Goal: Check status: Check status

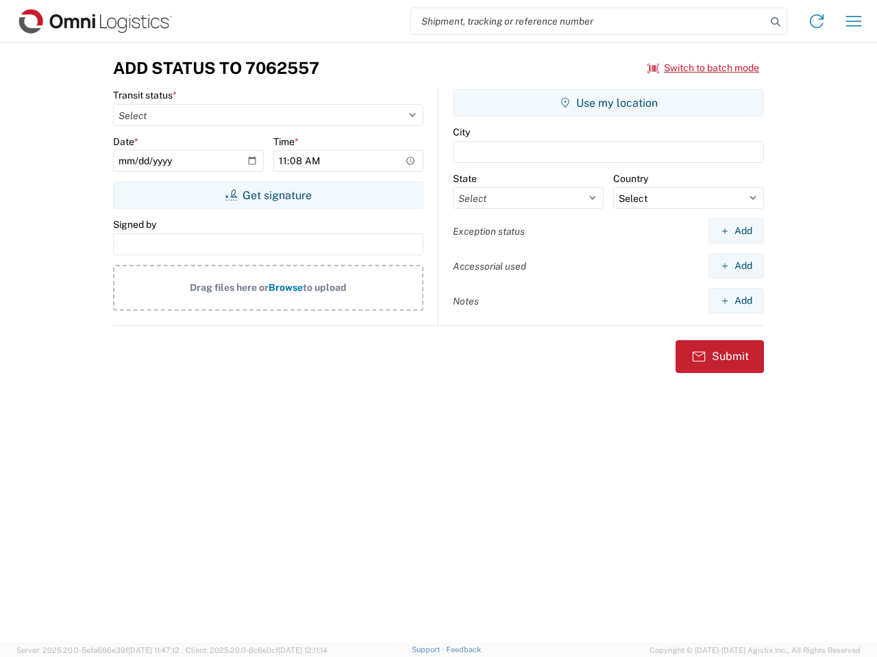
click at [588, 21] on input "search" at bounding box center [588, 21] width 355 height 26
click at [775, 22] on icon at bounding box center [775, 21] width 19 height 19
click at [816, 21] on icon at bounding box center [816, 21] width 22 height 22
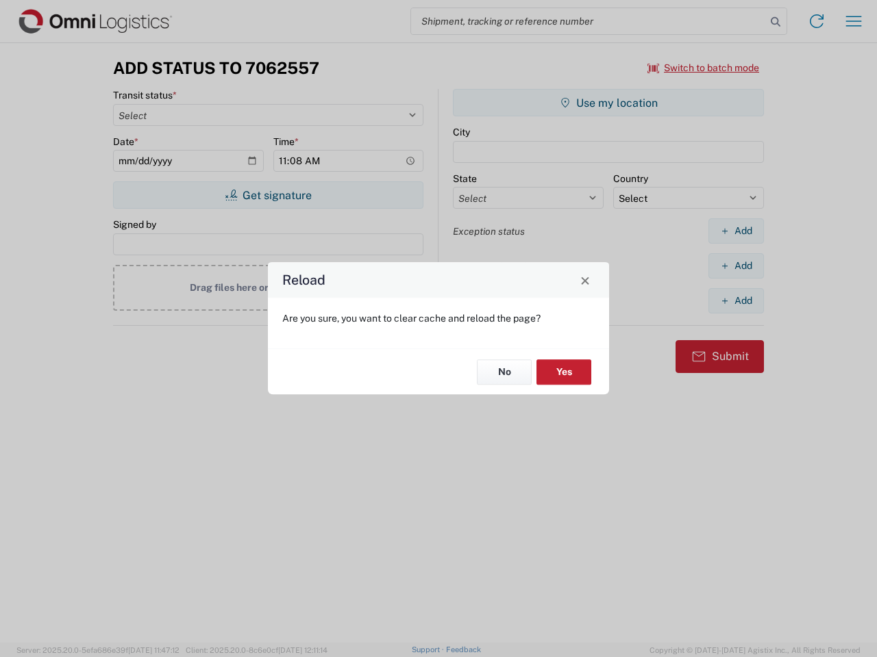
click at [853, 21] on div "Reload Are you sure, you want to clear cache and reload the page? No Yes" at bounding box center [438, 328] width 877 height 657
click at [703, 68] on div "Reload Are you sure, you want to clear cache and reload the page? No Yes" at bounding box center [438, 328] width 877 height 657
click at [268, 195] on div "Reload Are you sure, you want to clear cache and reload the page? No Yes" at bounding box center [438, 328] width 877 height 657
click at [608, 103] on div "Reload Are you sure, you want to clear cache and reload the page? No Yes" at bounding box center [438, 328] width 877 height 657
click at [736, 231] on div "Reload Are you sure, you want to clear cache and reload the page? No Yes" at bounding box center [438, 328] width 877 height 657
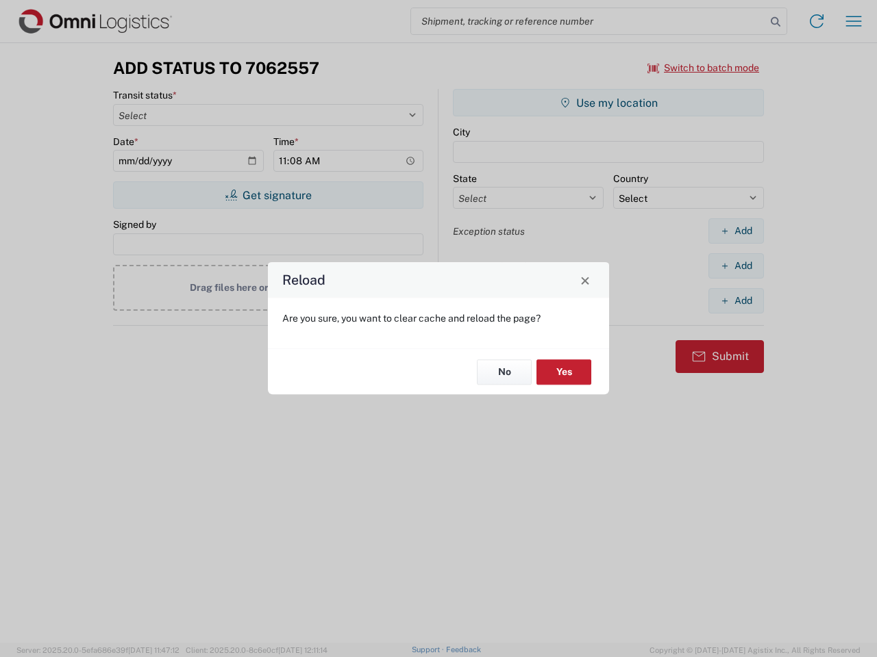
click at [736, 266] on div "Reload Are you sure, you want to clear cache and reload the page? No Yes" at bounding box center [438, 328] width 877 height 657
click at [736, 301] on div "Reload Are you sure, you want to clear cache and reload the page? No Yes" at bounding box center [438, 328] width 877 height 657
